Goal: Check status: Check status

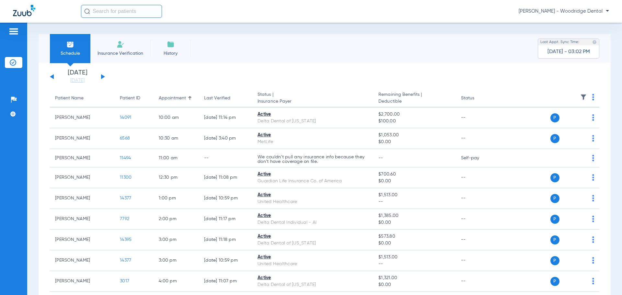
click at [125, 11] on input "text" at bounding box center [121, 11] width 81 height 13
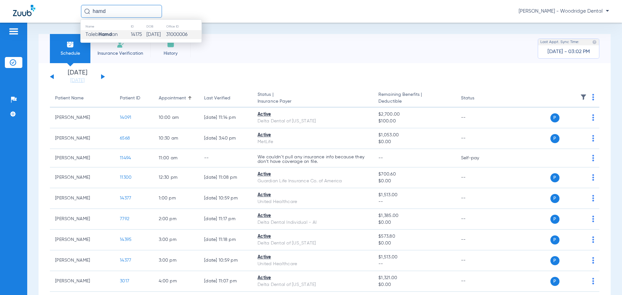
type input "hamd"
click at [103, 34] on strong "Hamd" at bounding box center [104, 34] width 13 height 5
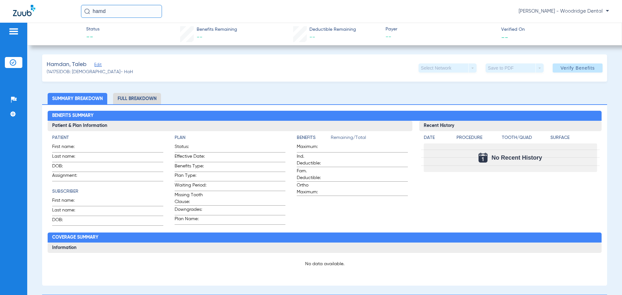
click at [147, 98] on li "Full Breakdown" at bounding box center [137, 98] width 48 height 11
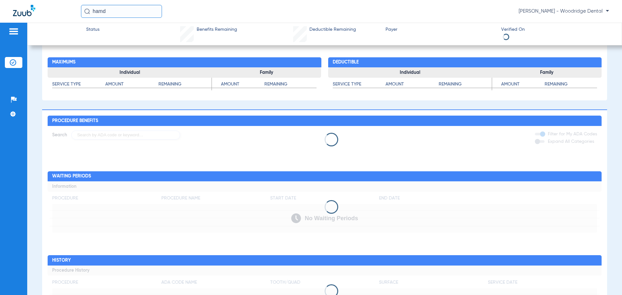
scroll to position [306, 0]
